Goal: Navigation & Orientation: Find specific page/section

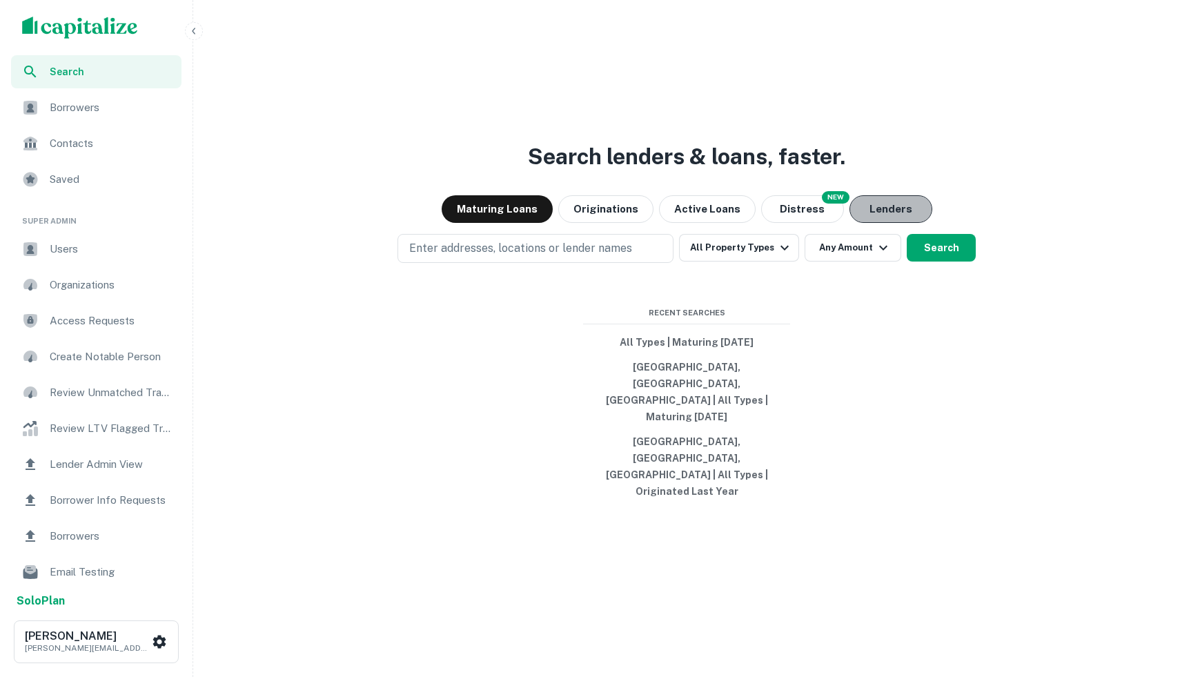
click at [874, 223] on button "Lenders" at bounding box center [890, 209] width 83 height 28
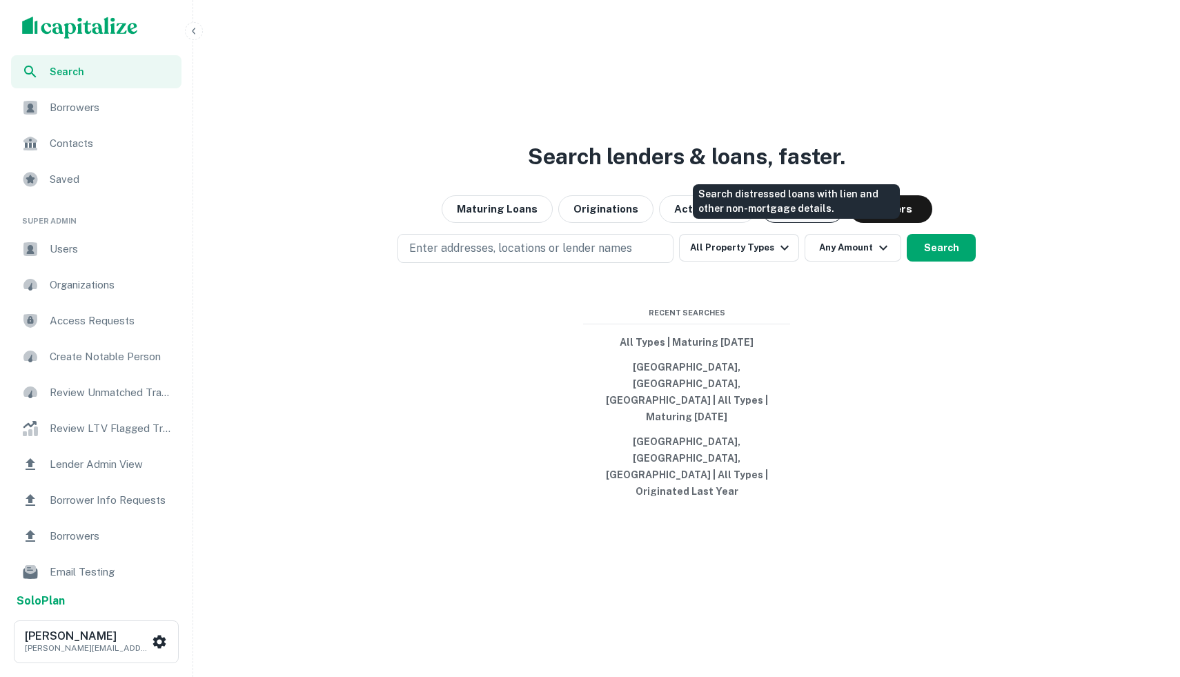
click at [792, 223] on button "Distress" at bounding box center [802, 209] width 83 height 28
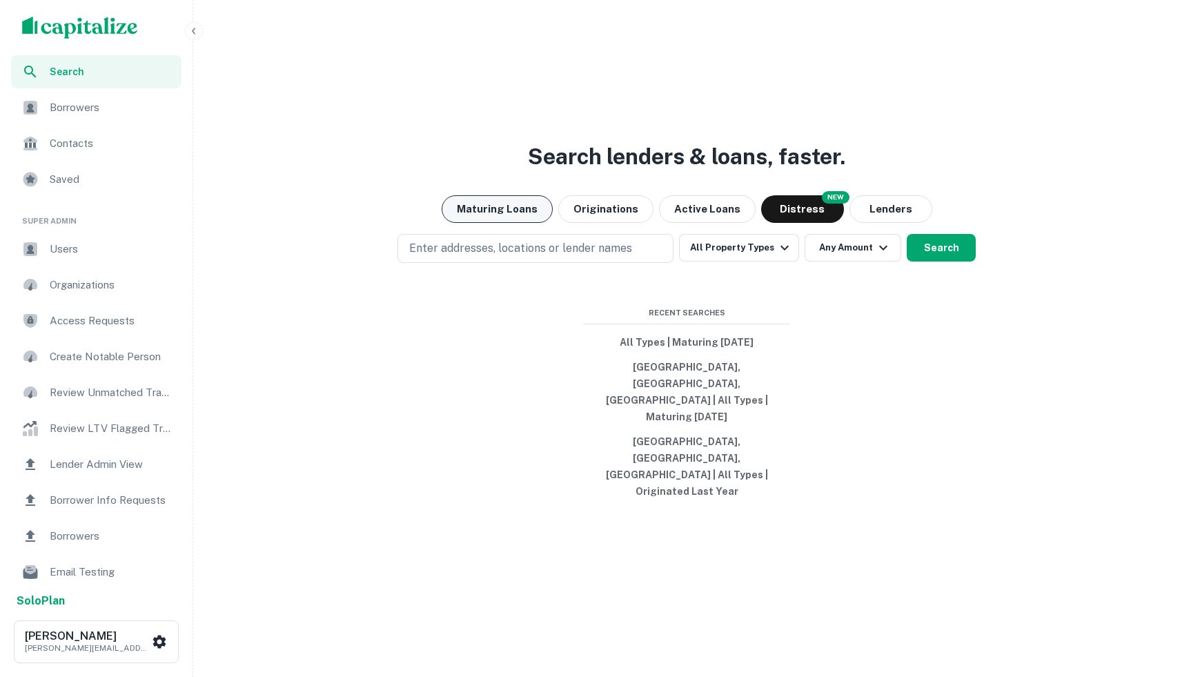
click at [464, 223] on button "Maturing Loans" at bounding box center [497, 209] width 111 height 28
click at [442, 195] on button "Maturing Loans" at bounding box center [497, 209] width 111 height 28
click at [30, 27] on img "scrollable content" at bounding box center [80, 28] width 116 height 22
